Goal: Information Seeking & Learning: Learn about a topic

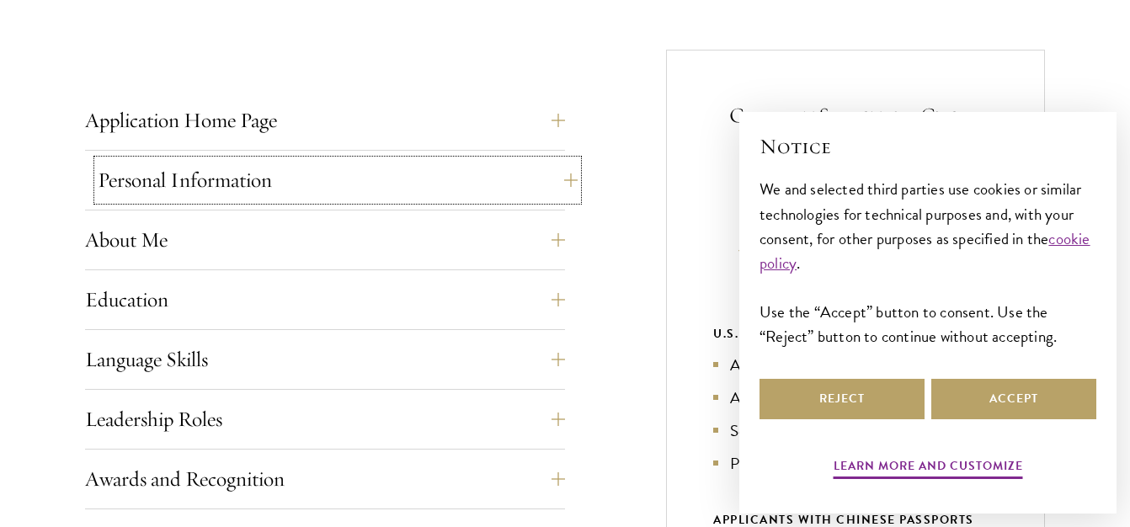
click at [405, 175] on button "Personal Information" at bounding box center [338, 180] width 480 height 40
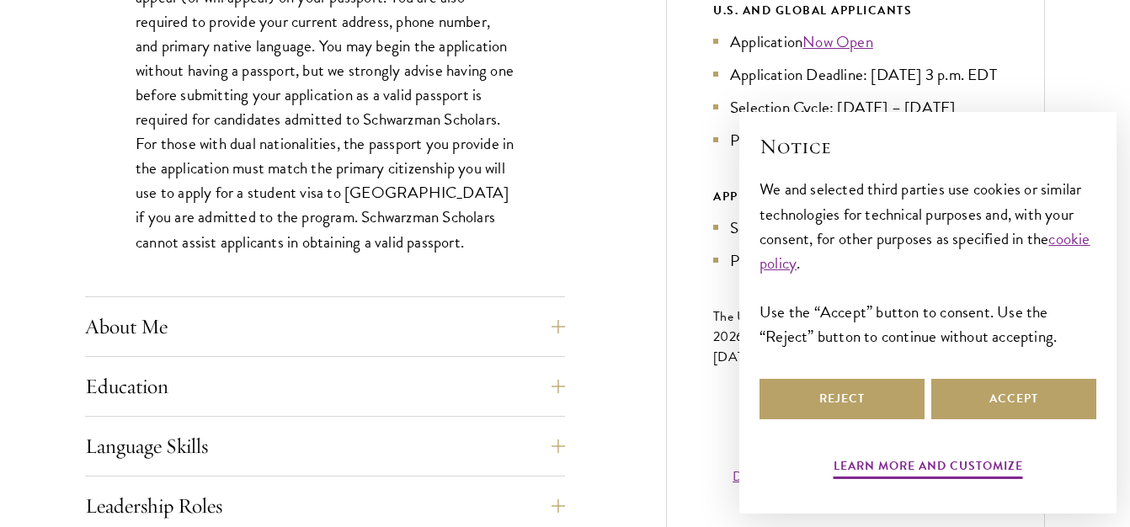
scroll to position [1028, 0]
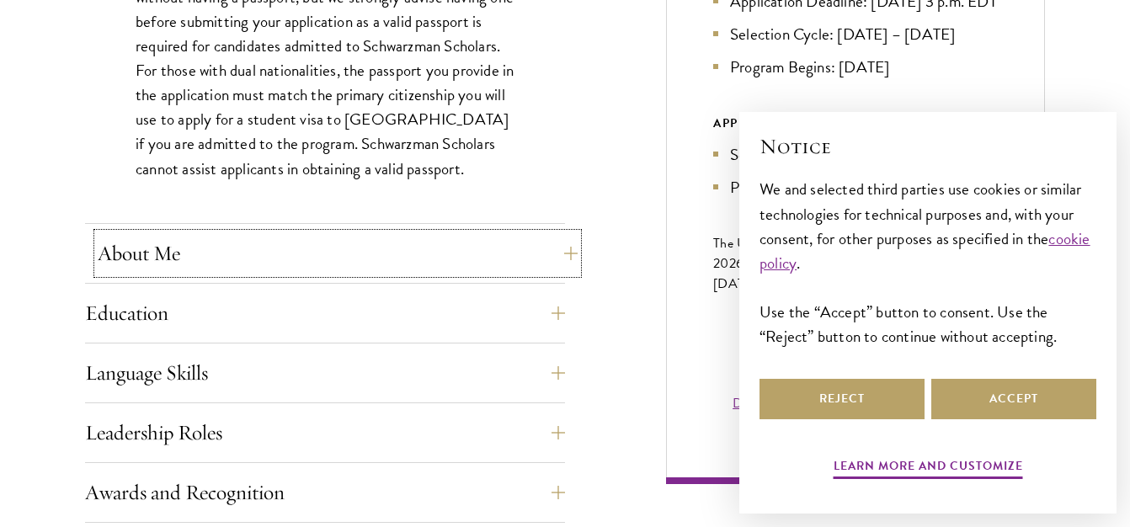
click at [391, 264] on button "About Me" at bounding box center [338, 253] width 480 height 40
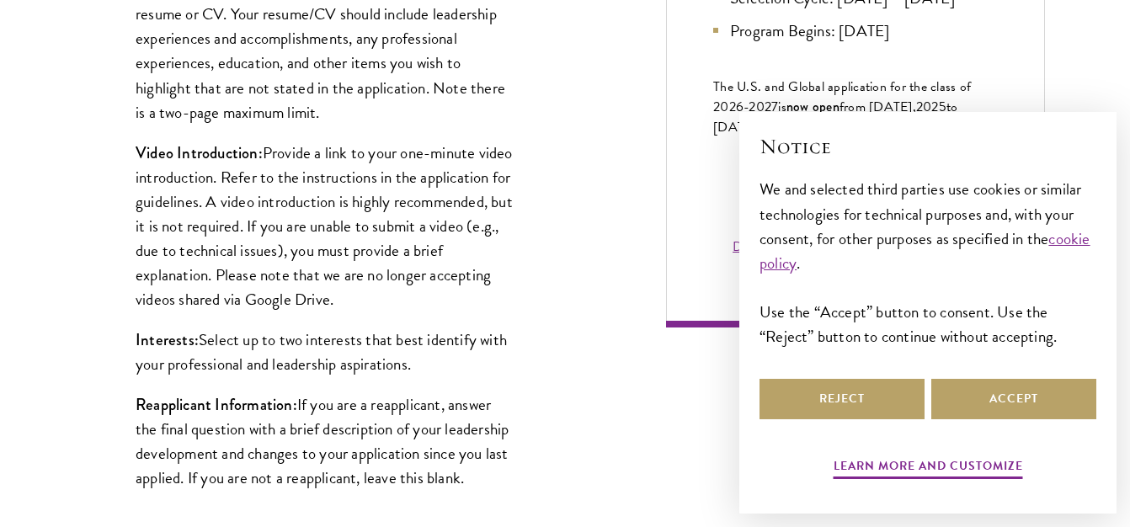
scroll to position [1187, 0]
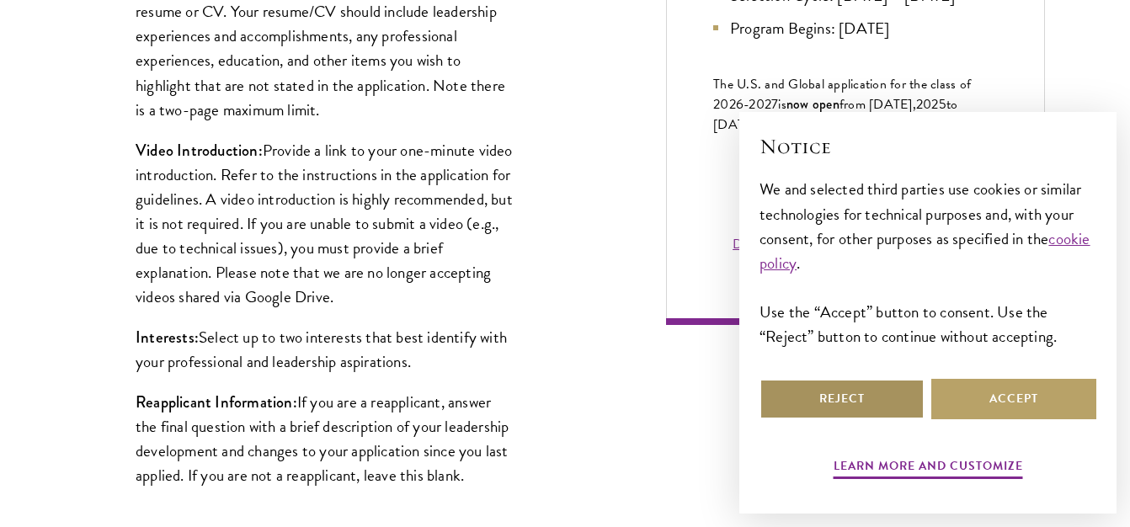
click at [885, 380] on button "Reject" at bounding box center [841, 399] width 165 height 40
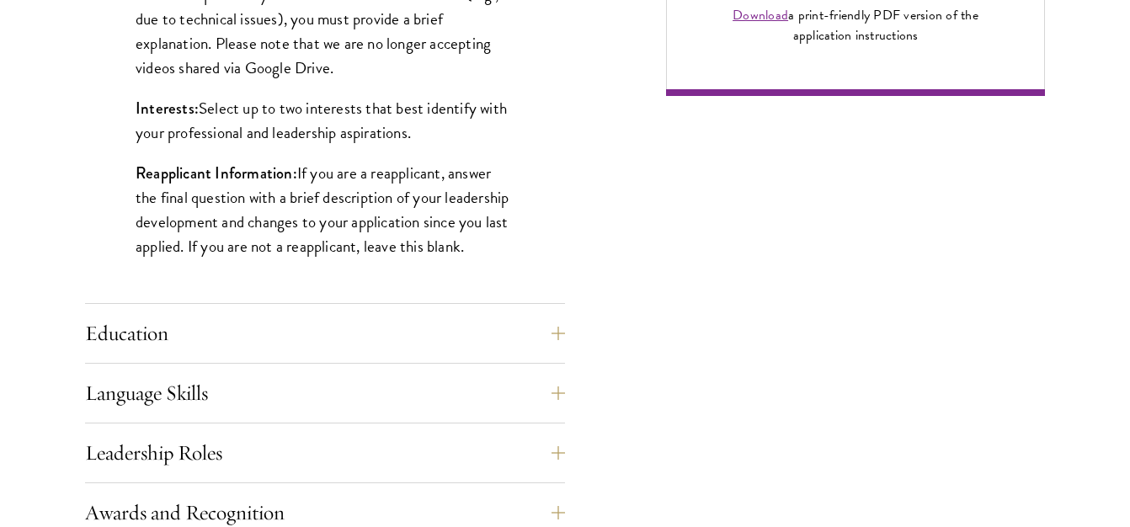
scroll to position [1419, 0]
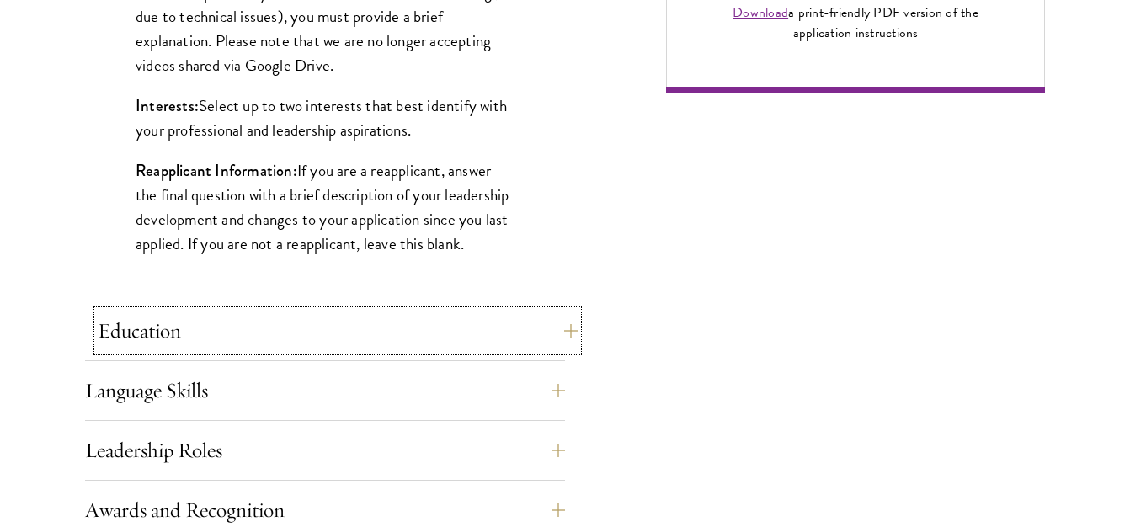
click at [248, 318] on button "Education" at bounding box center [338, 331] width 480 height 40
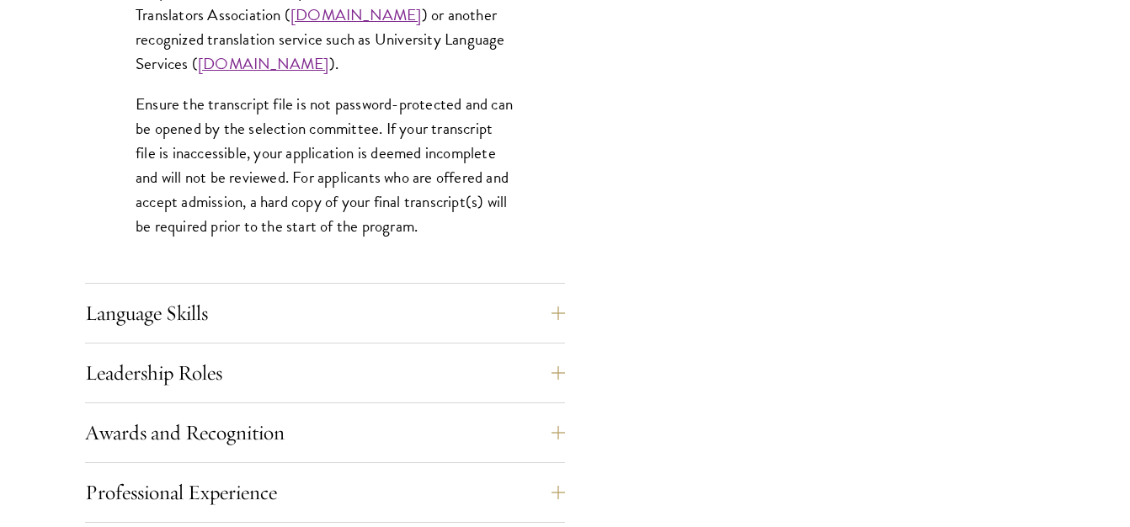
scroll to position [2745, 0]
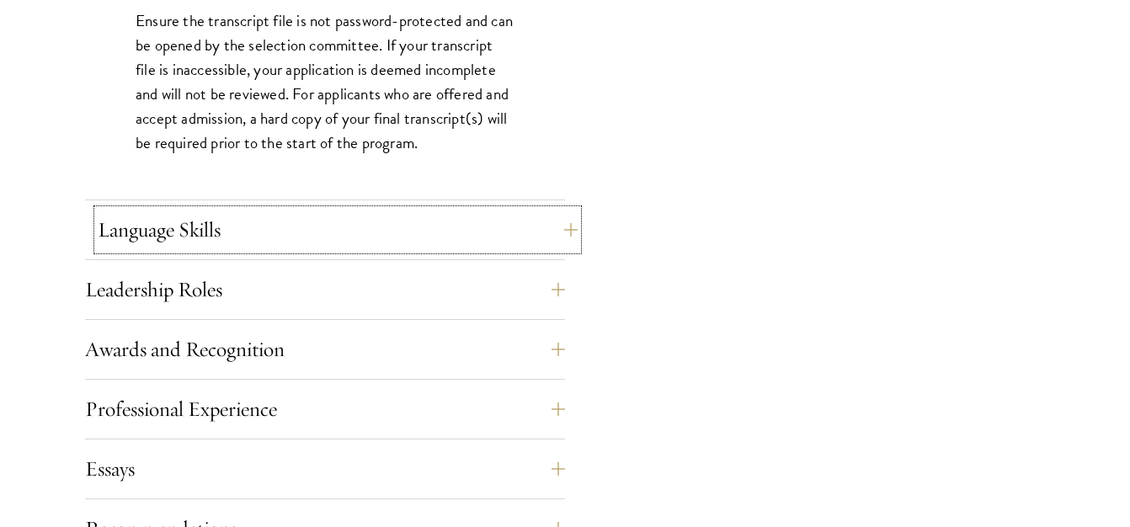
click at [235, 243] on button "Language Skills" at bounding box center [338, 230] width 480 height 40
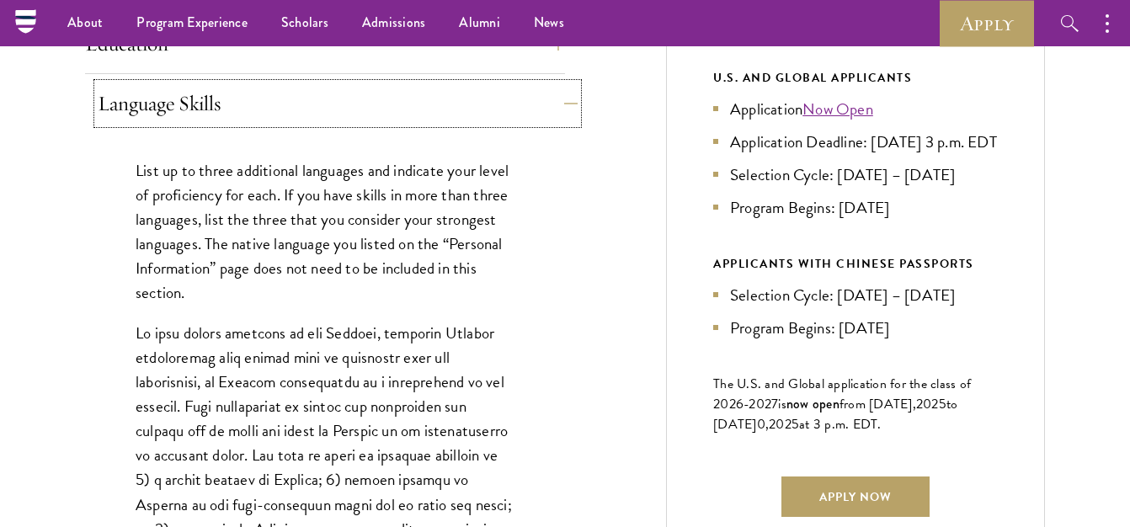
scroll to position [870, 0]
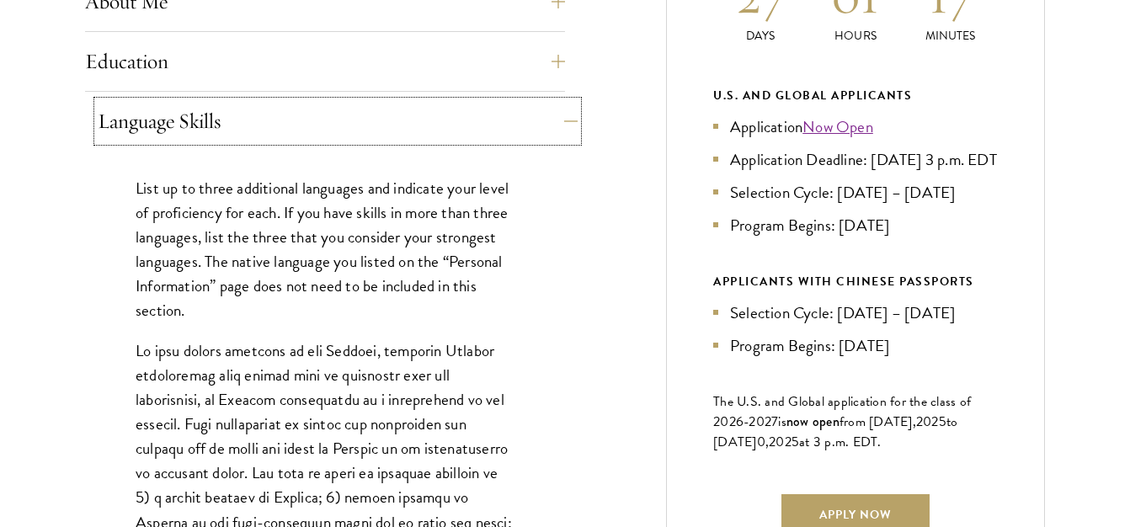
click at [270, 122] on button "Language Skills" at bounding box center [338, 121] width 480 height 40
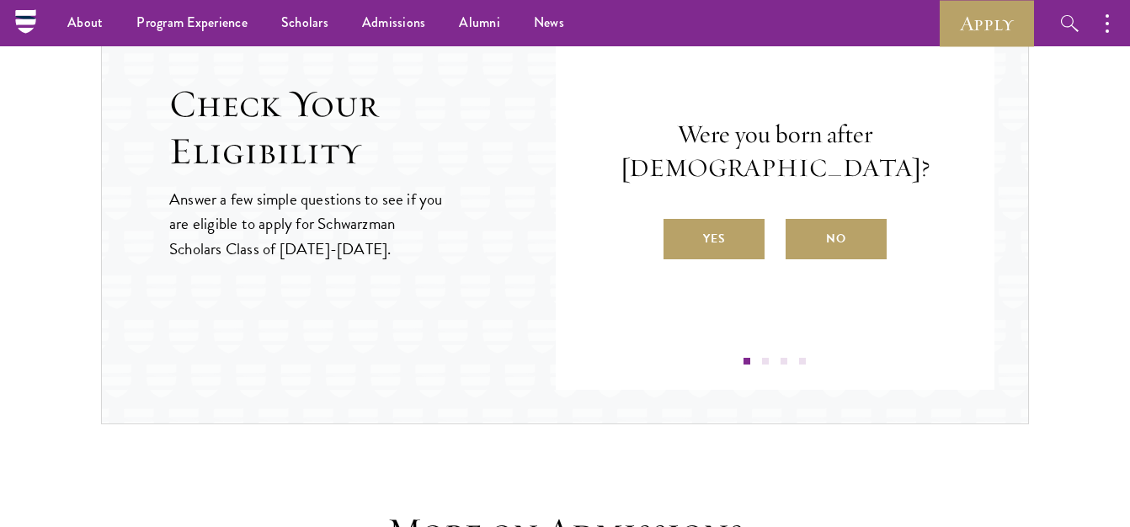
scroll to position [1851, 0]
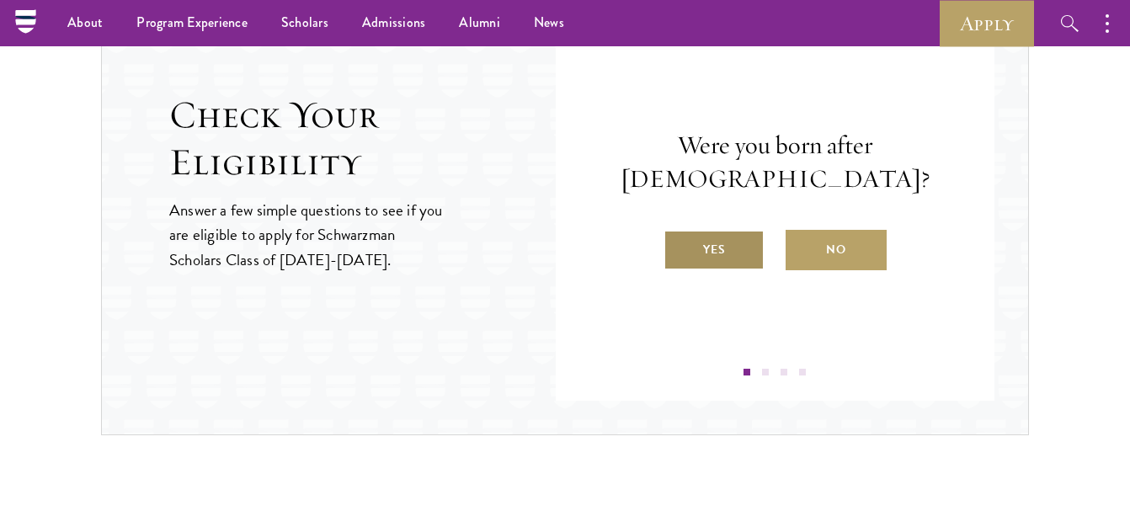
click at [745, 254] on label "Yes" at bounding box center [713, 250] width 101 height 40
click at [679, 247] on input "Yes" at bounding box center [670, 239] width 15 height 15
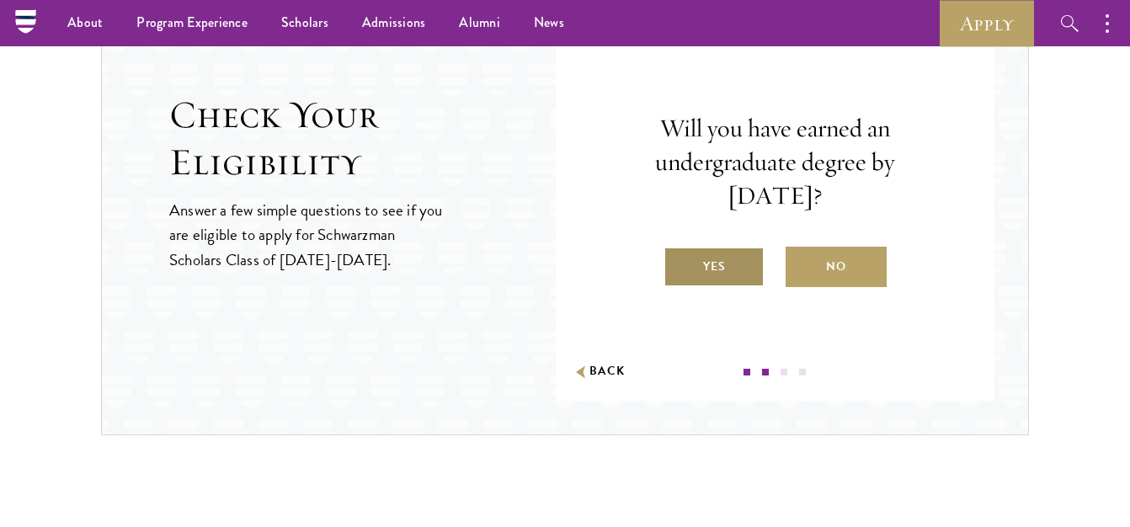
click at [740, 272] on label "Yes" at bounding box center [713, 267] width 101 height 40
click at [679, 263] on input "Yes" at bounding box center [670, 255] width 15 height 15
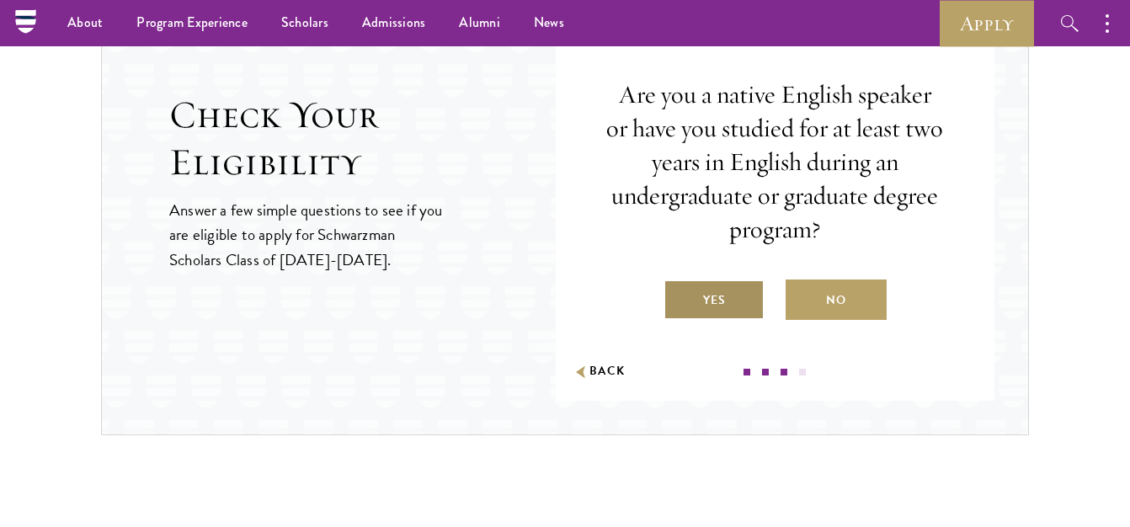
click at [742, 301] on label "Yes" at bounding box center [713, 299] width 101 height 40
click at [679, 297] on input "Yes" at bounding box center [670, 289] width 15 height 15
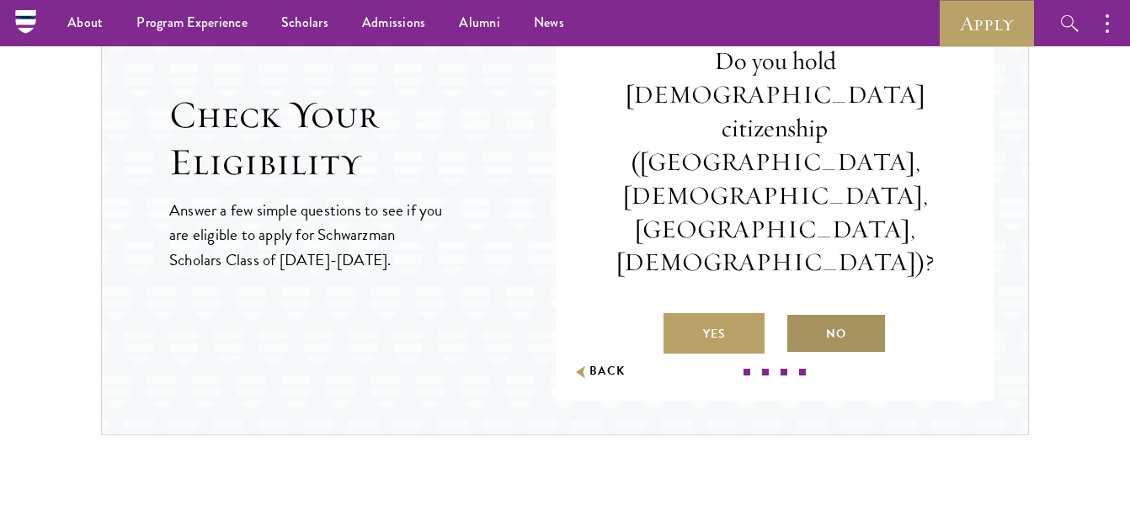
click at [805, 313] on label "No" at bounding box center [835, 333] width 101 height 40
click at [801, 316] on input "No" at bounding box center [792, 323] width 15 height 15
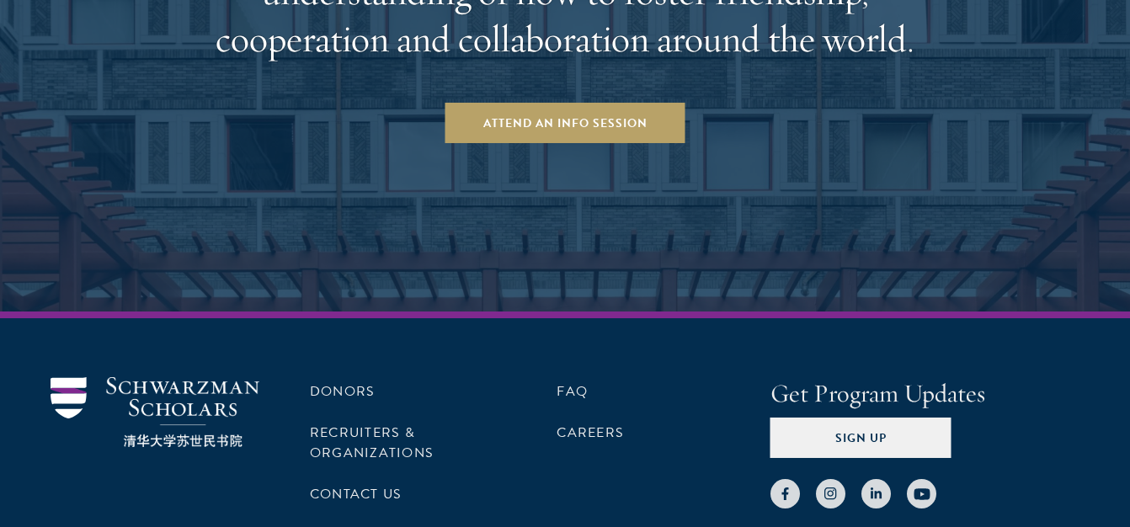
scroll to position [3477, 0]
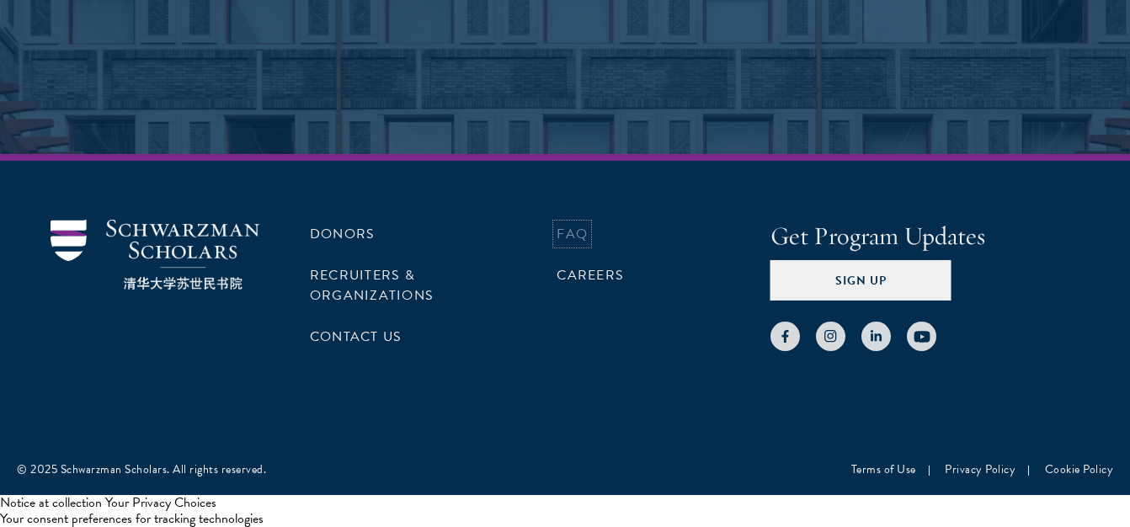
click at [565, 240] on link "FAQ" at bounding box center [571, 234] width 31 height 20
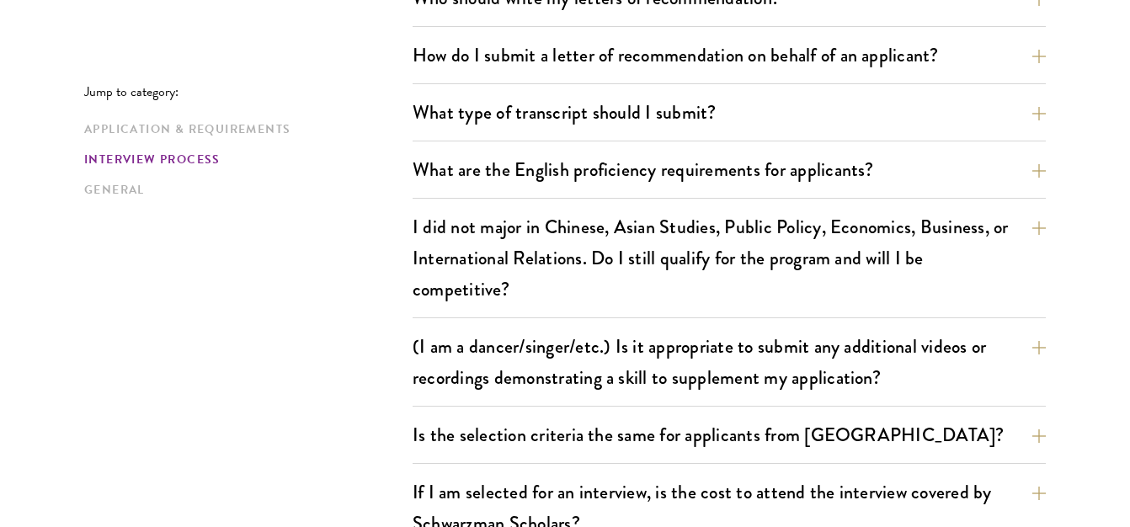
scroll to position [1644, 0]
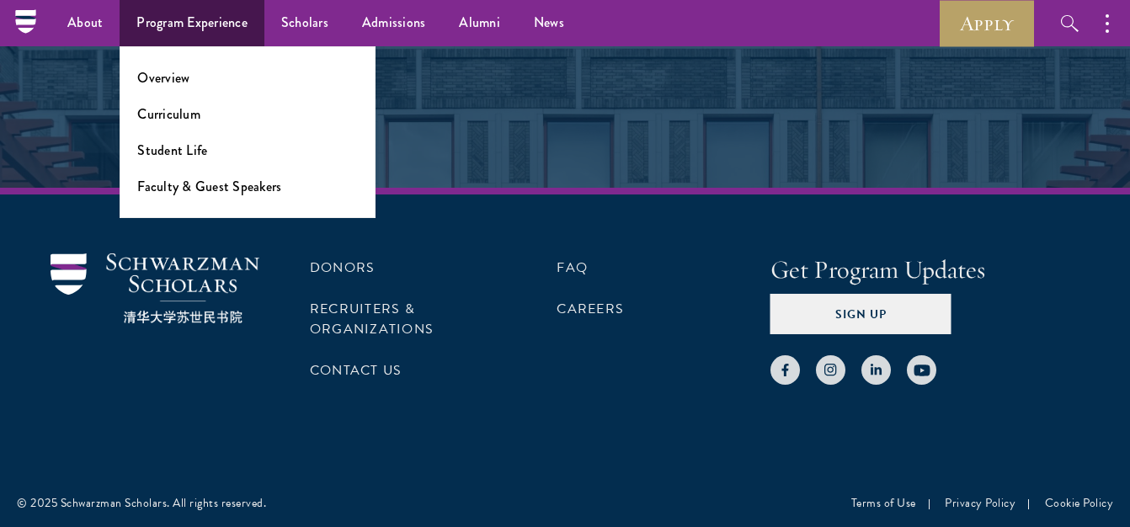
scroll to position [3477, 0]
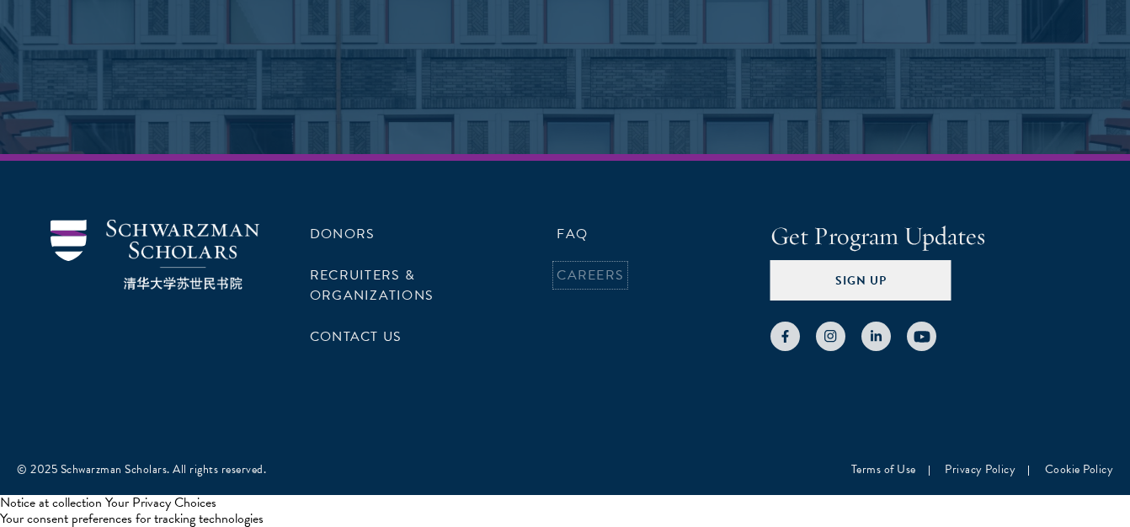
click at [572, 272] on link "Careers" at bounding box center [589, 275] width 67 height 20
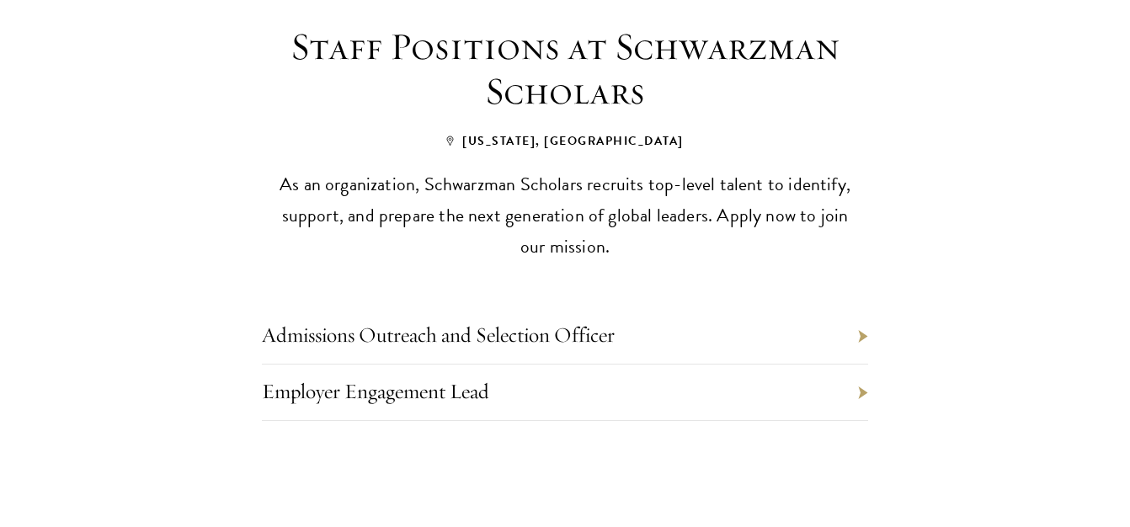
scroll to position [746, 0]
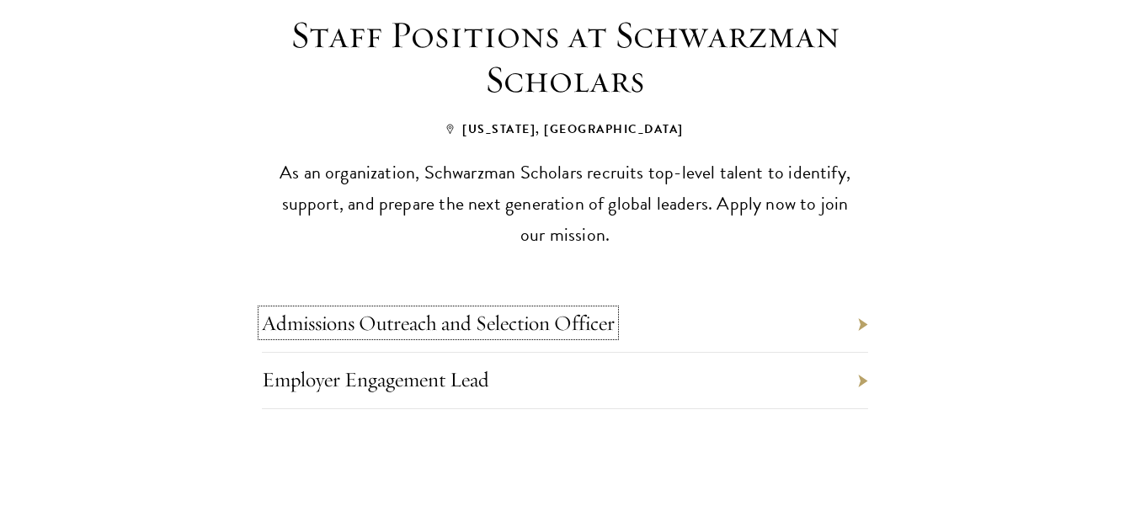
click at [506, 310] on link "Admissions Outreach and Selection Officer" at bounding box center [438, 323] width 353 height 26
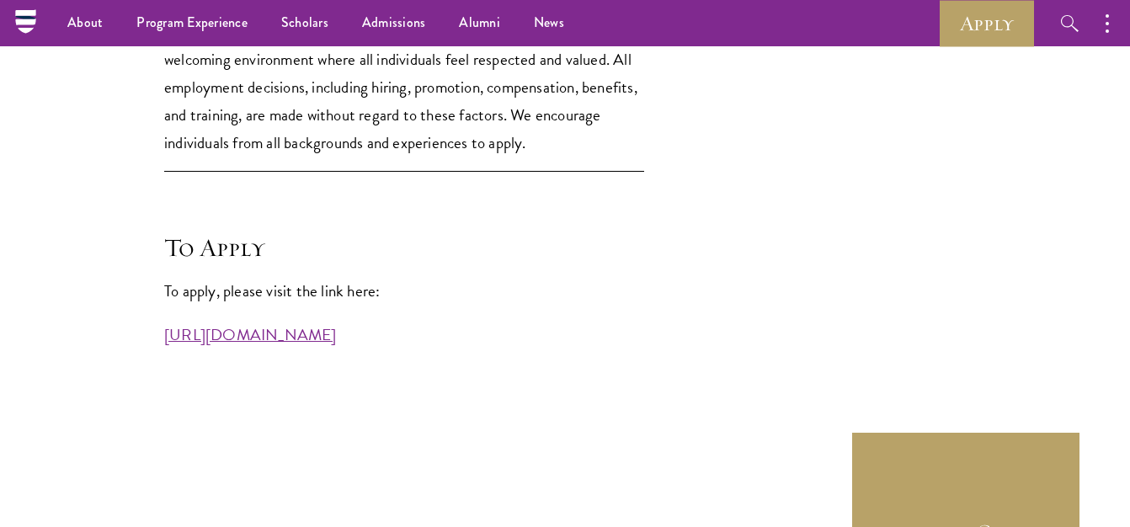
scroll to position [4129, 0]
